Goal: Task Accomplishment & Management: Complete application form

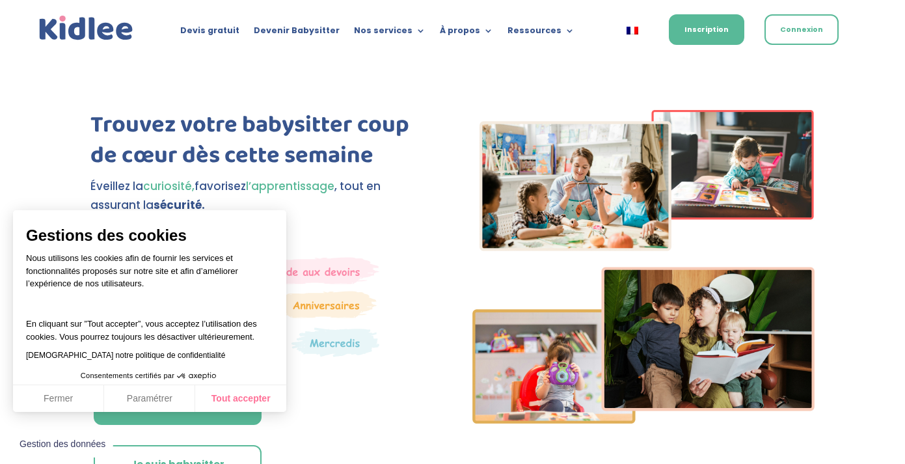
click at [254, 388] on button "Tout accepter" at bounding box center [240, 398] width 91 height 27
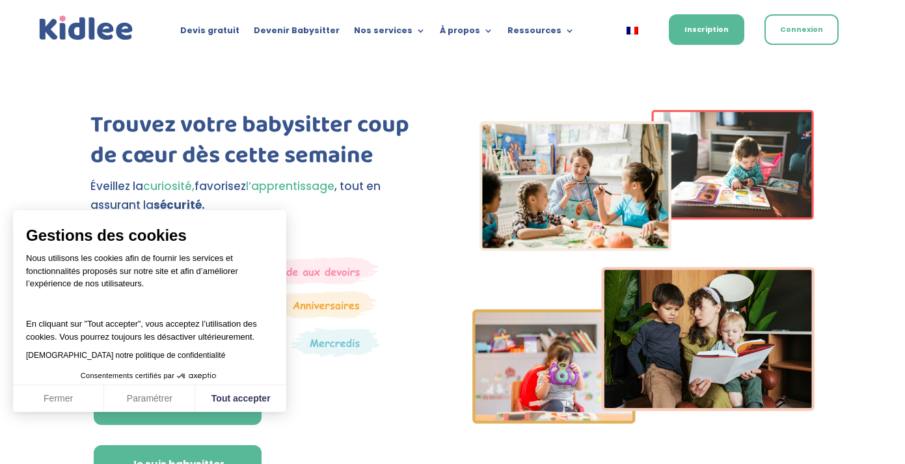
checkbox input "true"
click at [262, 445] on link "Je suis babysitter" at bounding box center [178, 464] width 168 height 39
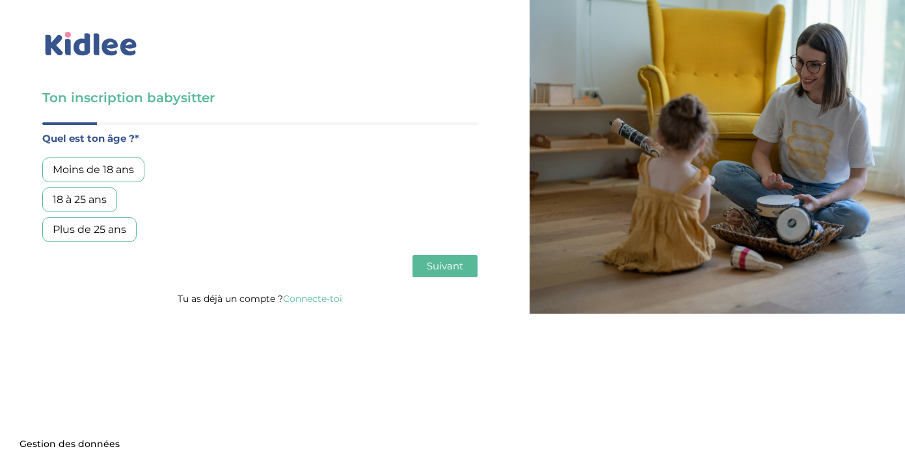
click at [124, 230] on div "Plus de 25 ans" at bounding box center [89, 229] width 94 height 25
click at [465, 256] on button "Suivant" at bounding box center [445, 266] width 65 height 22
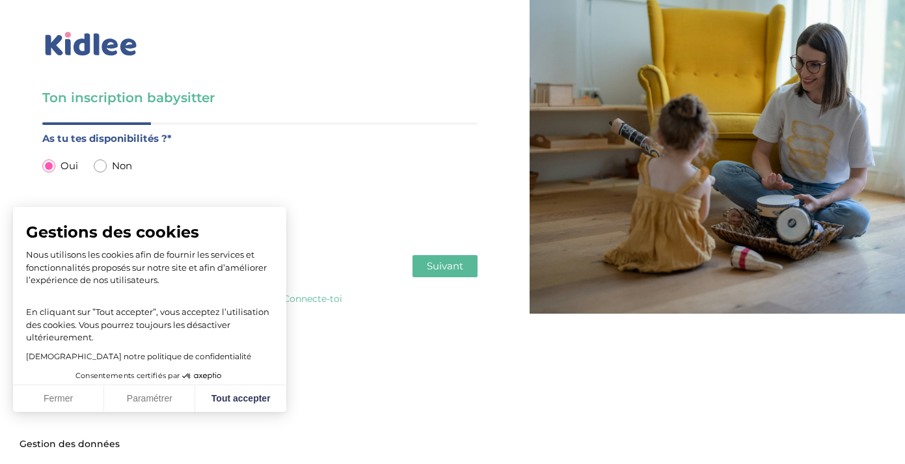
click at [429, 260] on span "Suivant" at bounding box center [445, 266] width 36 height 12
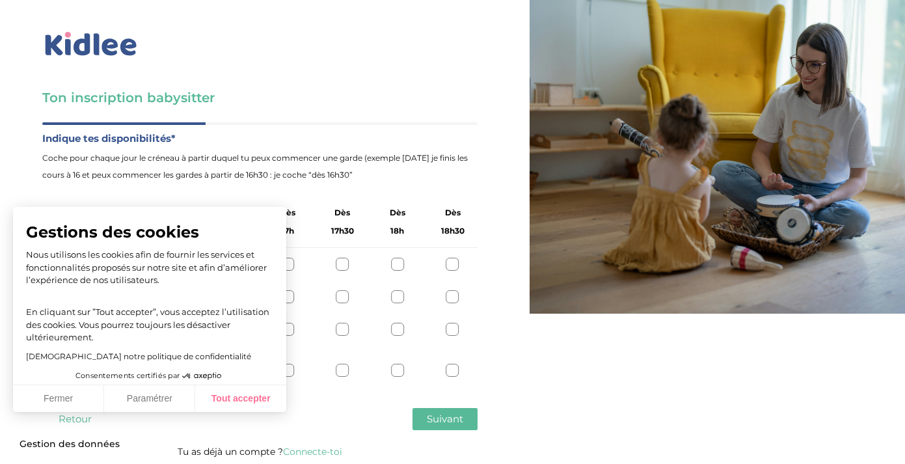
click at [224, 400] on button "Tout accepter" at bounding box center [240, 398] width 91 height 27
checkbox input "true"
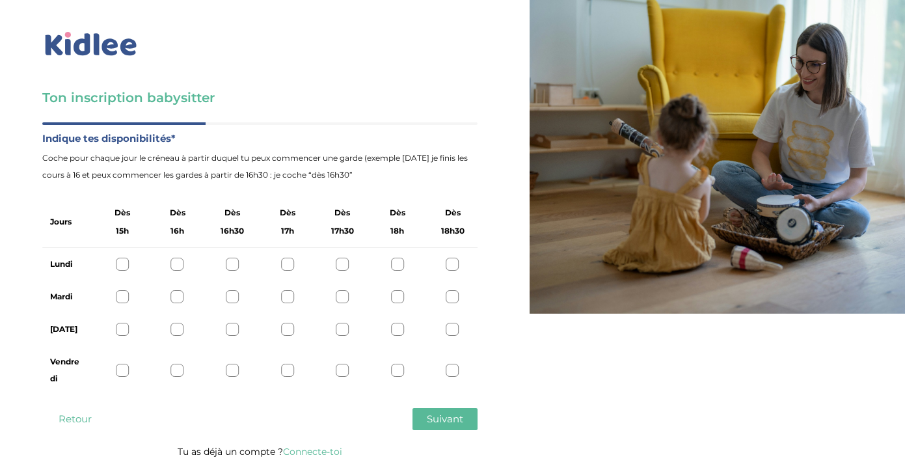
click at [120, 261] on div at bounding box center [122, 264] width 13 height 13
click at [124, 295] on div at bounding box center [122, 296] width 13 height 13
click at [124, 327] on div at bounding box center [122, 329] width 13 height 13
click at [121, 371] on div at bounding box center [122, 370] width 13 height 13
click at [122, 371] on icon at bounding box center [122, 371] width 10 height 10
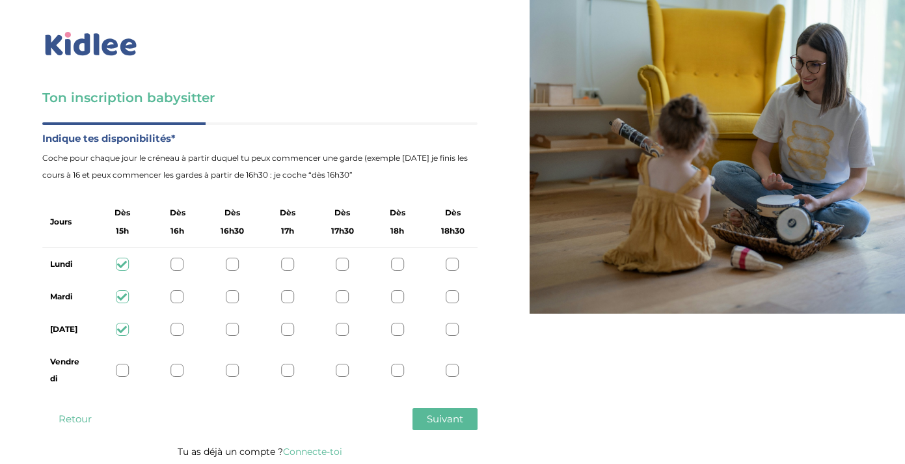
click at [437, 420] on span "Suivant" at bounding box center [445, 419] width 36 height 12
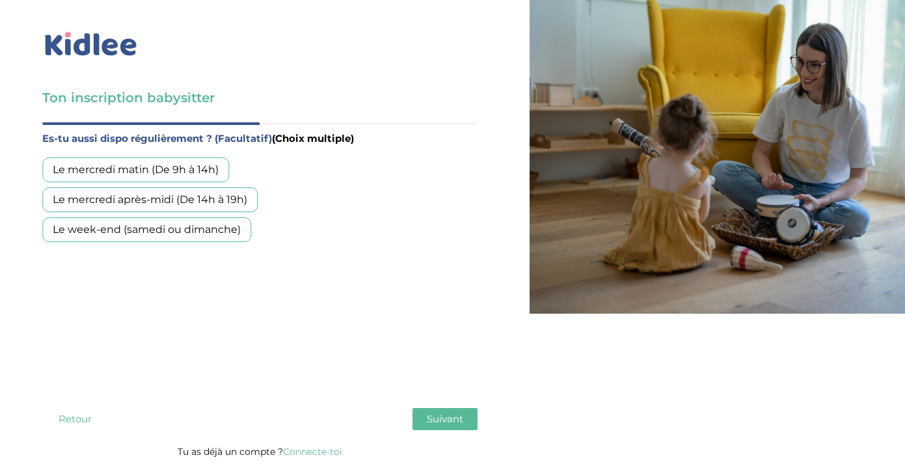
click at [205, 230] on div "Le week-end (samedi ou dimanche)" at bounding box center [146, 229] width 209 height 25
click at [446, 416] on span "Suivant" at bounding box center [445, 419] width 36 height 12
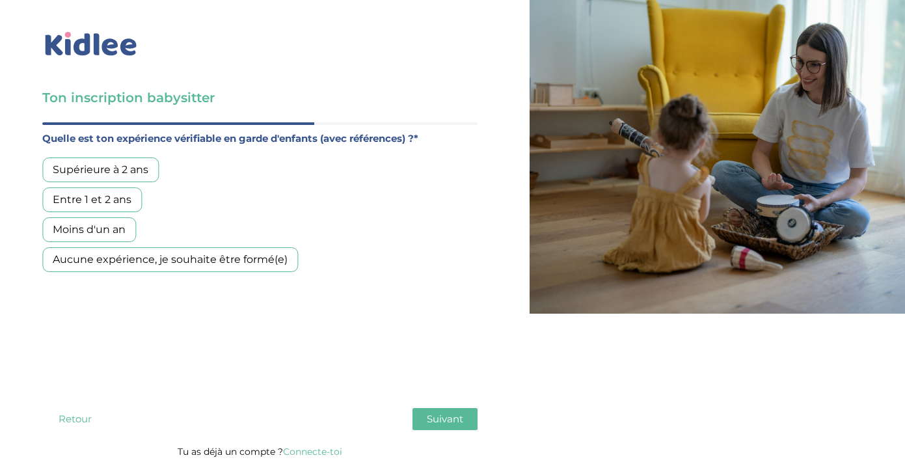
click at [129, 230] on div "Moins d'un an" at bounding box center [89, 229] width 94 height 25
click at [463, 415] on span "Suivant" at bounding box center [445, 419] width 36 height 12
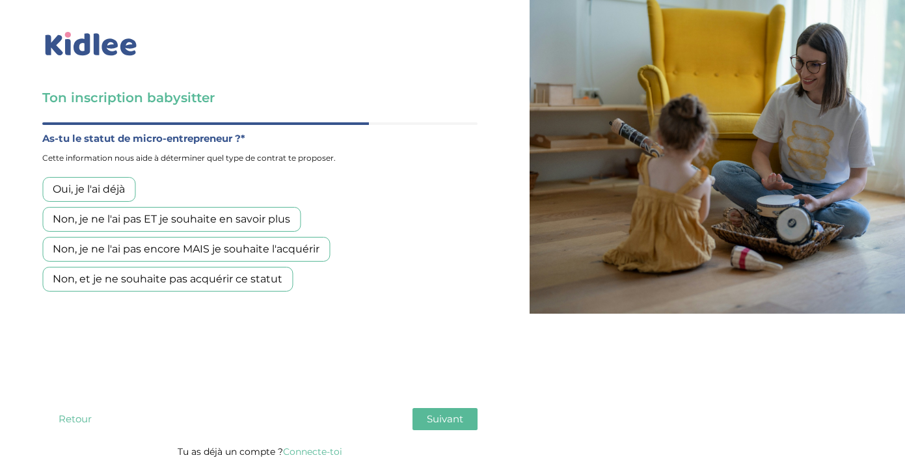
click at [100, 186] on div "Oui, je l'ai déjà" at bounding box center [88, 189] width 93 height 25
click at [450, 418] on span "Suivant" at bounding box center [445, 419] width 36 height 12
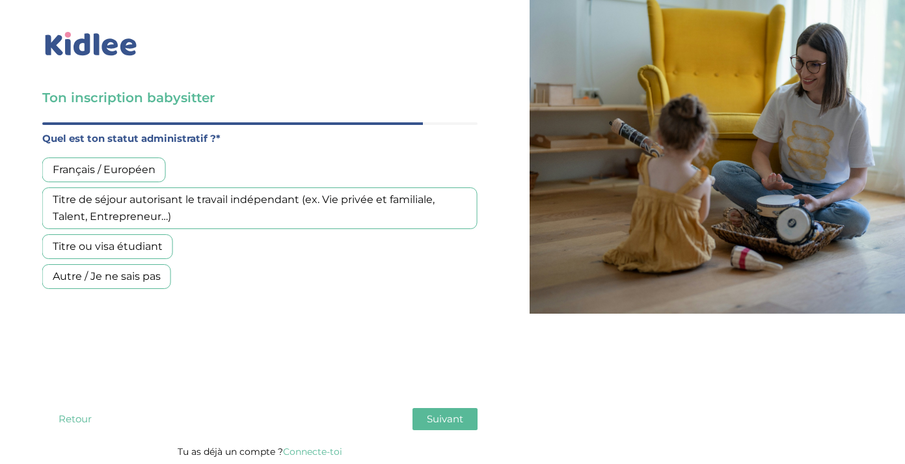
click at [146, 164] on div "Français / Européen" at bounding box center [104, 169] width 124 height 25
click at [453, 421] on span "Suivant" at bounding box center [445, 419] width 36 height 12
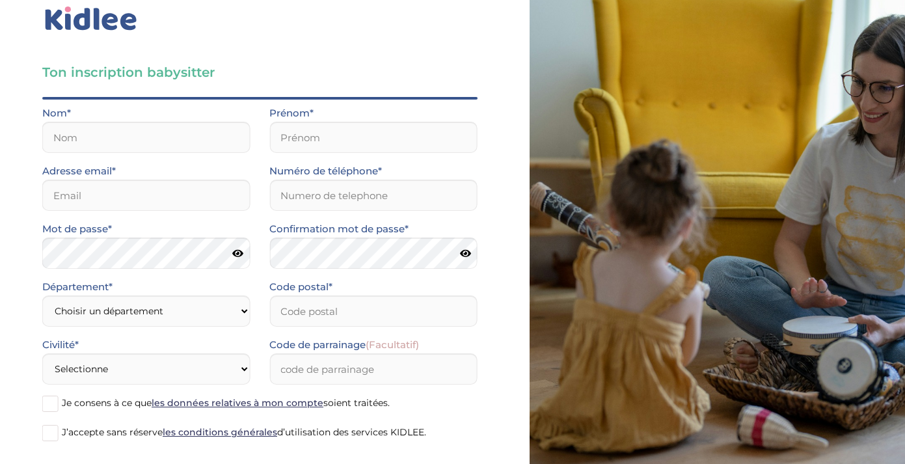
scroll to position [86, 0]
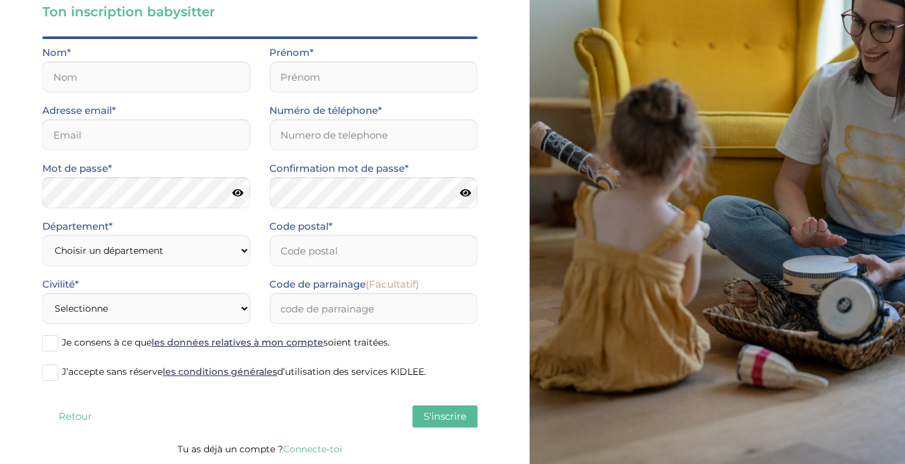
drag, startPoint x: 504, startPoint y: 374, endPoint x: 497, endPoint y: 481, distance: 106.9
click at [497, 463] on html "× Mot de passe oublié ? Veuillez renseigner votre adresse email pour réinitiali…" at bounding box center [452, 189] width 905 height 550
click at [496, 355] on div "Ton inscription babysitter Merci de vérifier que tous les champs sont remplis a…" at bounding box center [259, 189] width 539 height 550
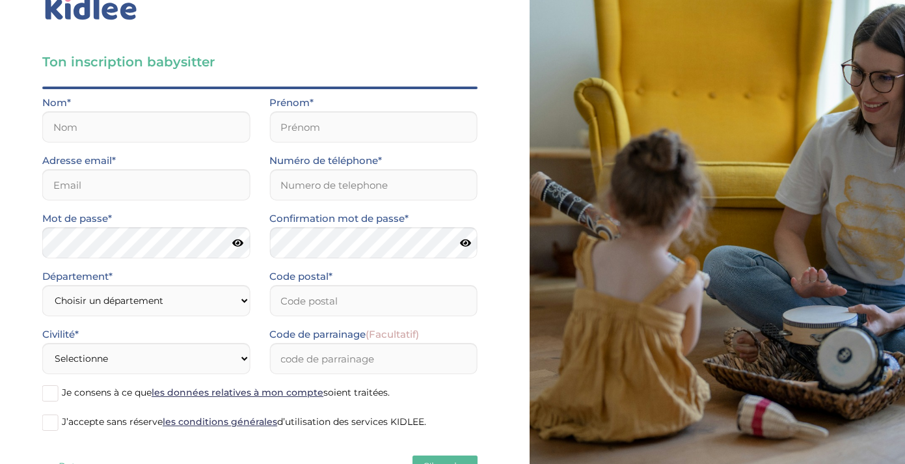
scroll to position [0, 0]
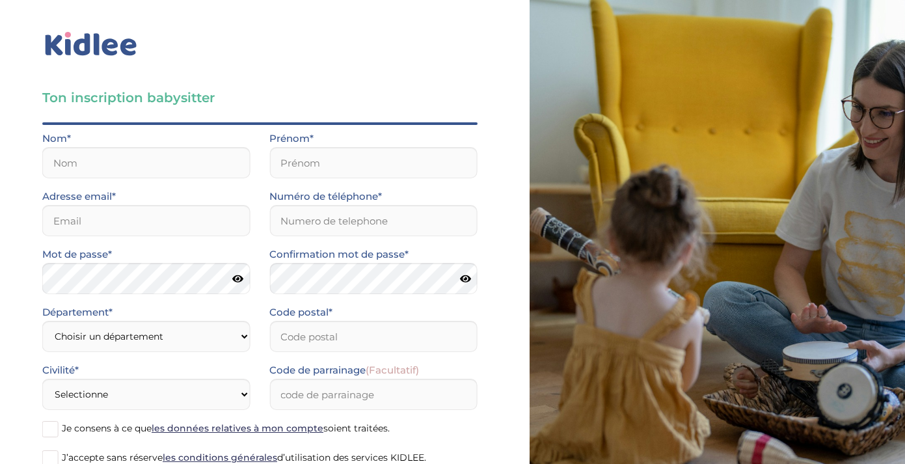
drag, startPoint x: 502, startPoint y: 126, endPoint x: 502, endPoint y: -37, distance: 163.3
click at [502, 0] on html "× Mot de passe oublié ? Veuillez renseigner votre adresse email pour réinitiali…" at bounding box center [452, 275] width 905 height 550
click at [483, 120] on div "Ton inscription babysitter Merci de vérifier que tous les champs sont remplis a…" at bounding box center [259, 275] width 539 height 550
